Goal: Information Seeking & Learning: Find specific fact

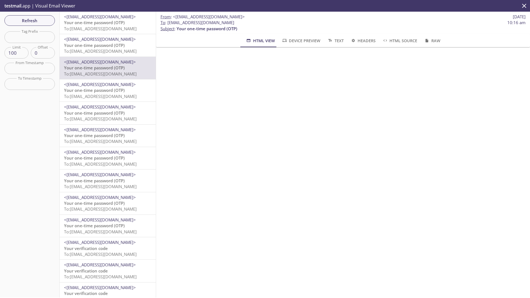
click at [96, 27] on span "To: [EMAIL_ADDRESS][DOMAIN_NAME]" at bounding box center [100, 29] width 73 height 6
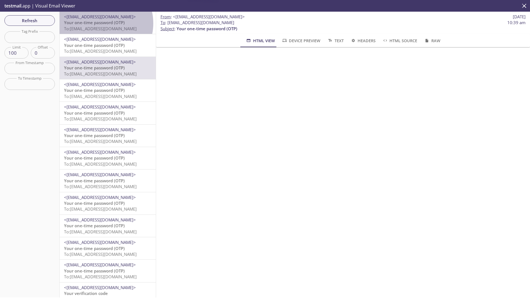
click at [100, 23] on span "Your one-time password (OTP)" at bounding box center [94, 23] width 61 height 6
click at [96, 24] on span "Your one-time password (OTP)" at bounding box center [94, 23] width 61 height 6
click at [106, 25] on span "Your one-time password (OTP)" at bounding box center [94, 23] width 61 height 6
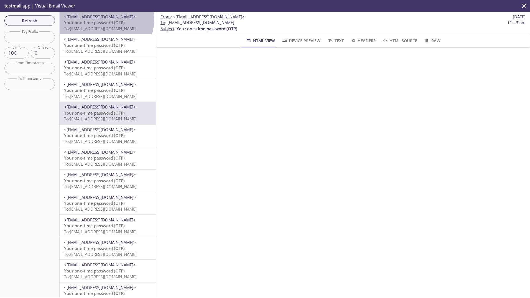
click at [100, 19] on span "<[EMAIL_ADDRESS][DOMAIN_NAME]>" at bounding box center [100, 17] width 72 height 6
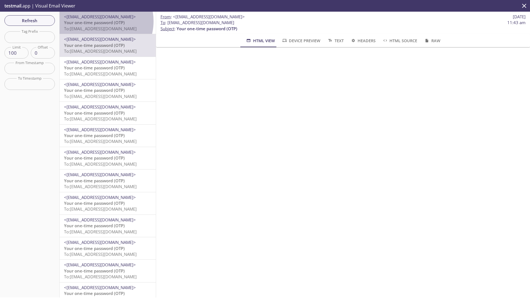
click at [98, 21] on span "Your one-time password (OTP)" at bounding box center [94, 23] width 61 height 6
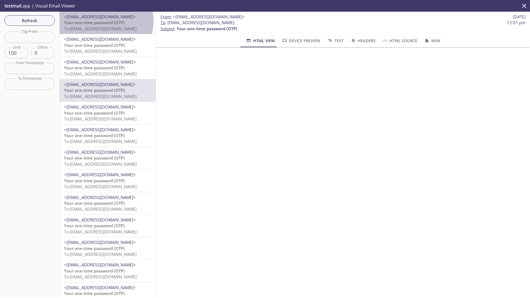
click at [101, 21] on span "Your one-time password (OTP)" at bounding box center [94, 23] width 61 height 6
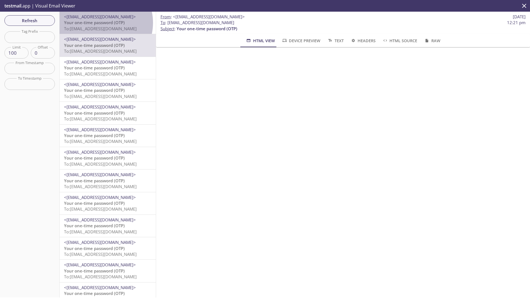
click at [100, 23] on span "Your one-time password (OTP)" at bounding box center [94, 23] width 61 height 6
